Goal: Transaction & Acquisition: Subscribe to service/newsletter

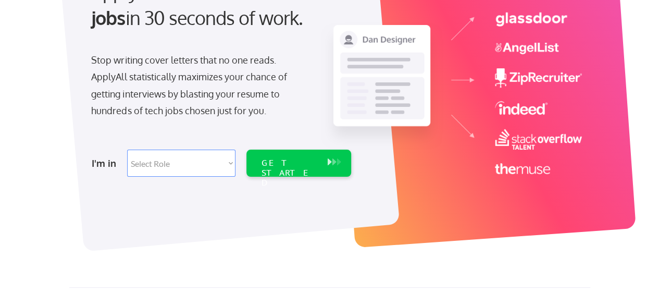
scroll to position [142, 0]
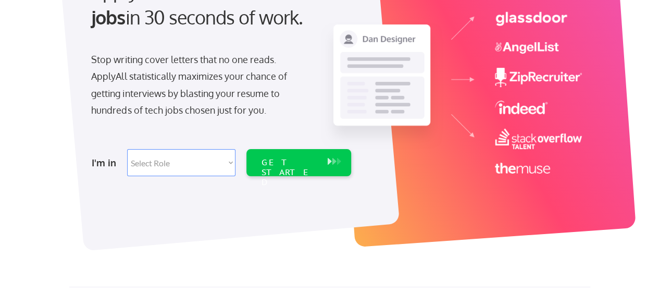
click at [217, 162] on select "Select Role Software Engineering Product Management Customer Success Sales UI/U…" at bounding box center [181, 162] width 108 height 27
select select ""engineering""
click at [127, 149] on select "Select Role Software Engineering Product Management Customer Success Sales UI/U…" at bounding box center [181, 162] width 108 height 27
select select ""engineering""
click at [294, 170] on div "GET STARTED" at bounding box center [289, 162] width 66 height 27
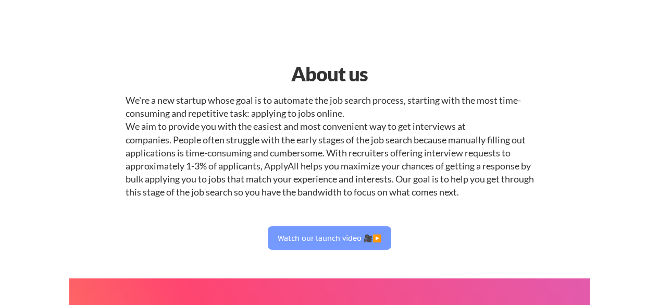
select select ""engineering""
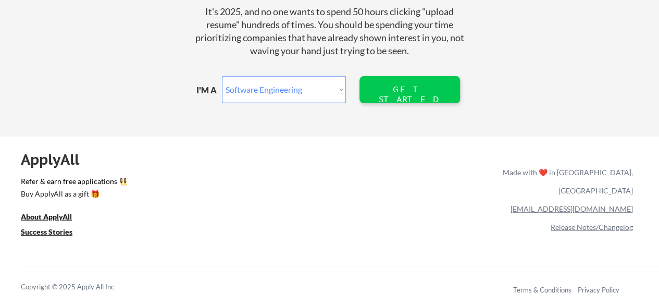
scroll to position [1316, 0]
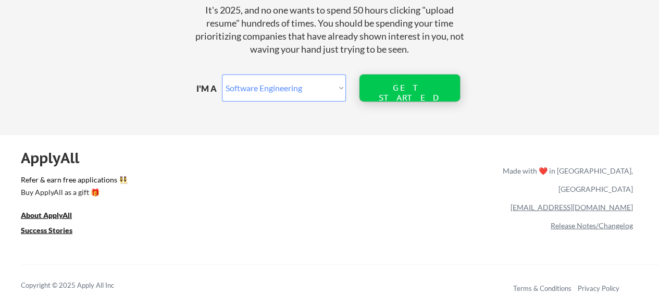
click at [391, 74] on div "GET STARTED" at bounding box center [409, 87] width 67 height 27
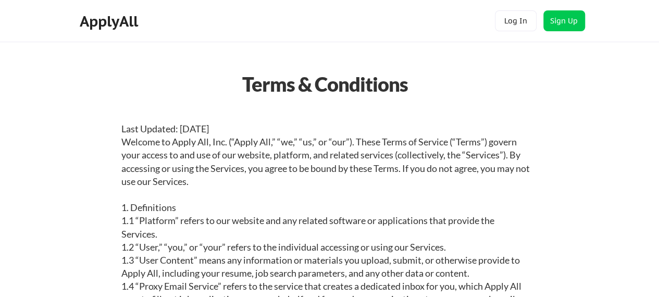
scroll to position [1502, 0]
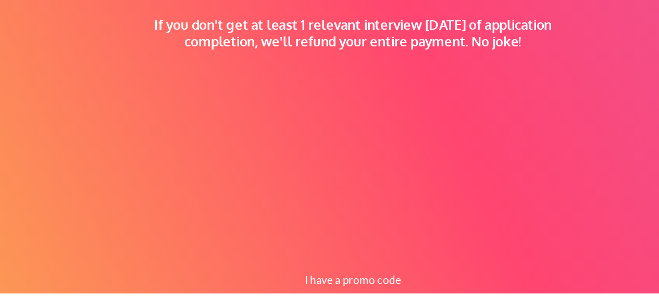
scroll to position [314, 0]
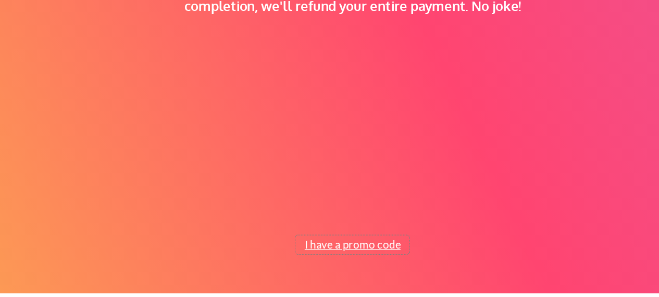
click at [341, 259] on button "I have a promo code" at bounding box center [329, 264] width 77 height 12
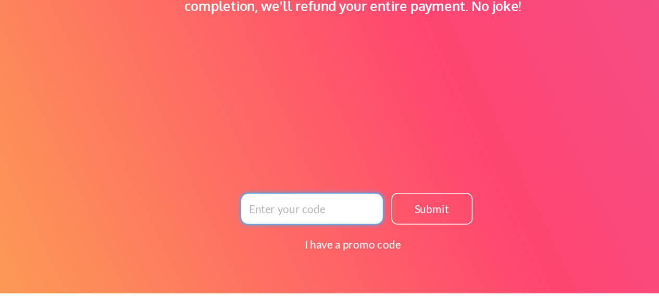
click at [333, 236] on input "input" at bounding box center [302, 239] width 96 height 21
paste input "TIMEISMONEY"
type input "TIMEISMONEY"
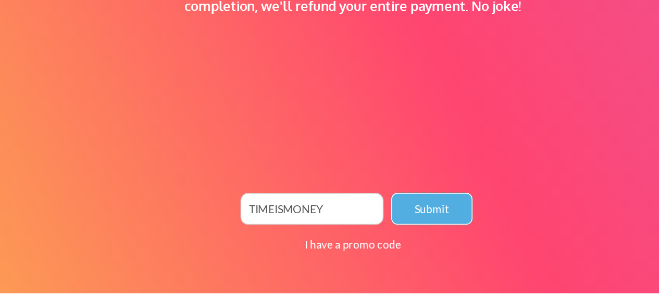
click at [382, 239] on button "Submit" at bounding box center [382, 239] width 55 height 21
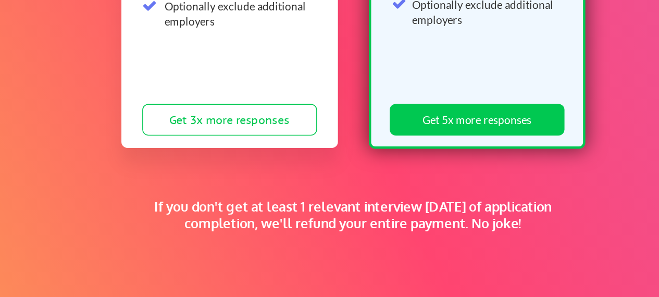
scroll to position [179, 0]
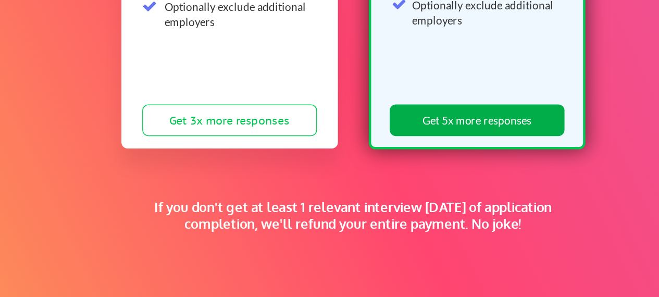
click at [372, 169] on button "Get 5x more responses" at bounding box center [413, 168] width 118 height 21
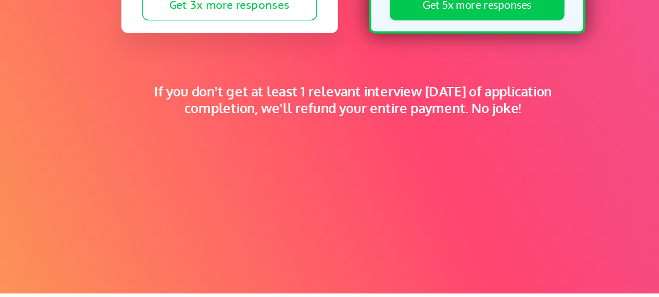
scroll to position [314, 0]
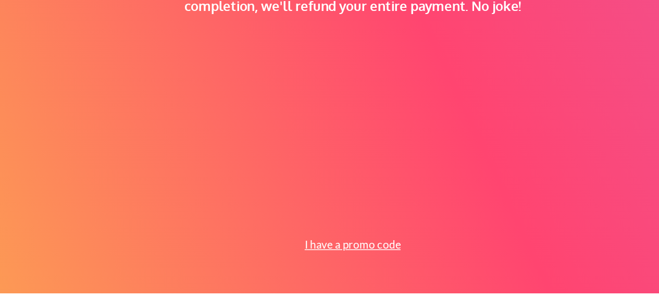
click at [331, 265] on button "I have a promo code" at bounding box center [329, 264] width 77 height 12
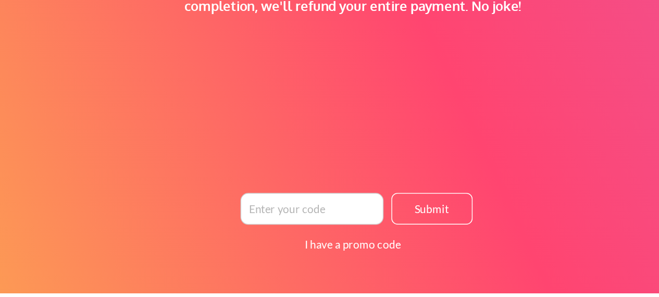
click at [301, 244] on input "input" at bounding box center [302, 239] width 96 height 21
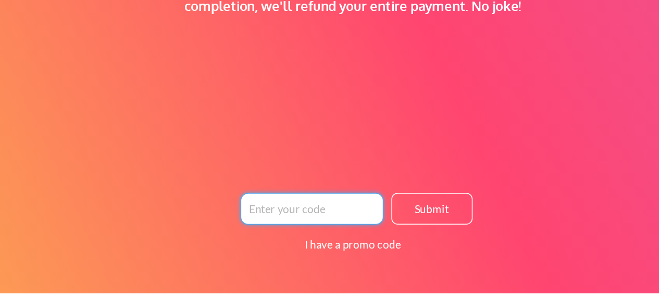
paste input "TIMEISMONEY"
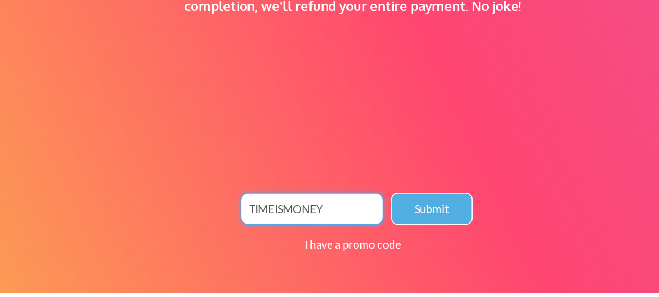
type input "TIMEISMONEY"
click at [380, 241] on button "Submit" at bounding box center [382, 239] width 55 height 21
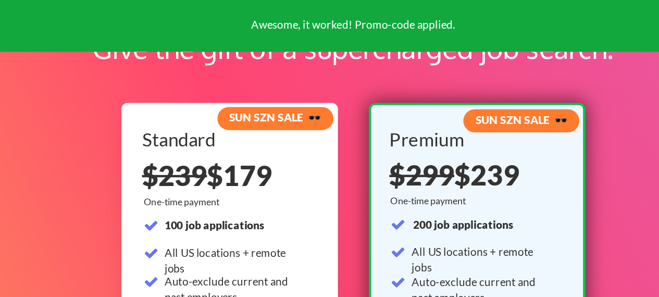
scroll to position [54, 0]
